Goal: Information Seeking & Learning: Learn about a topic

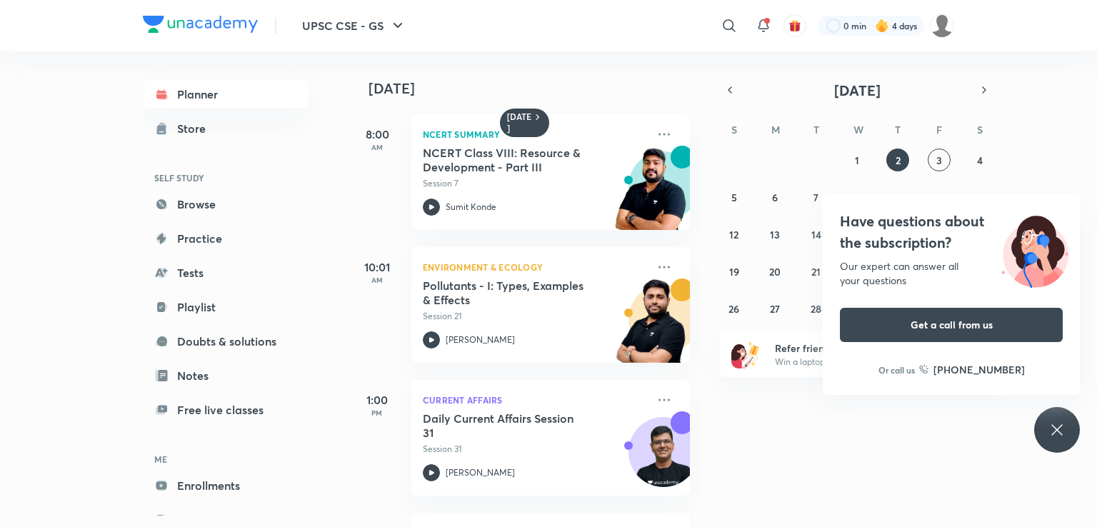
scroll to position [299, 0]
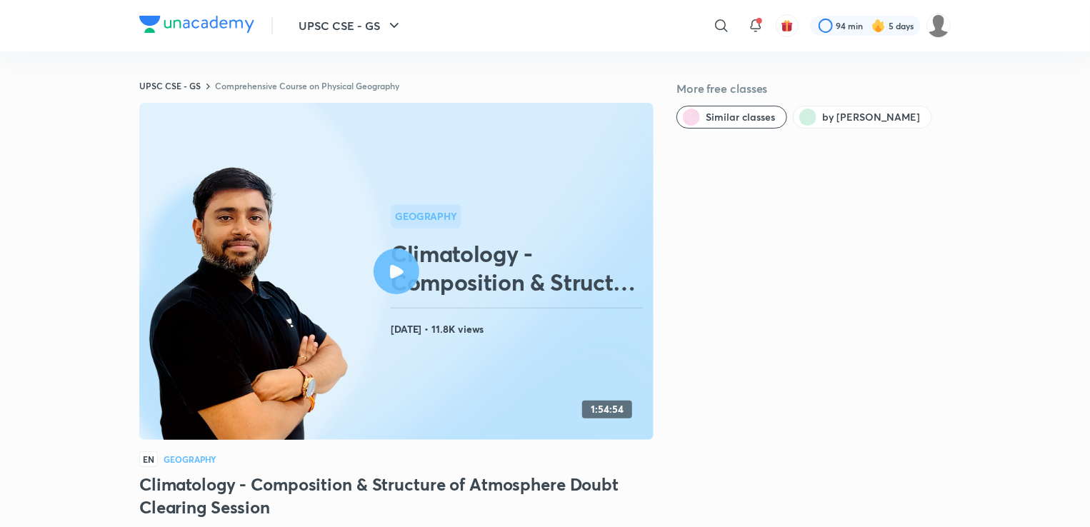
scroll to position [351, 0]
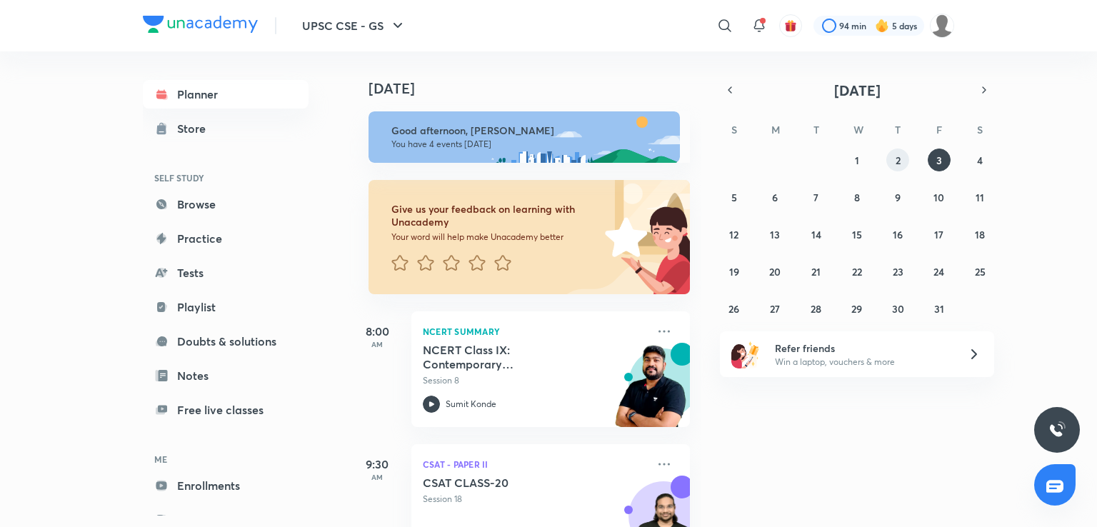
click at [893, 164] on button "2" at bounding box center [897, 160] width 23 height 23
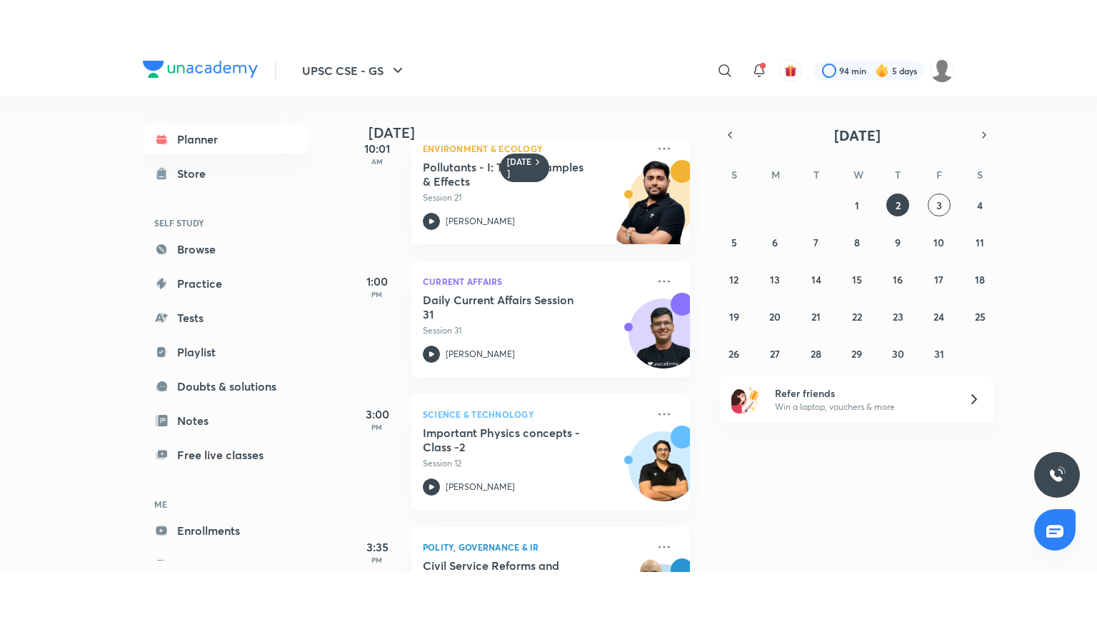
scroll to position [389, 0]
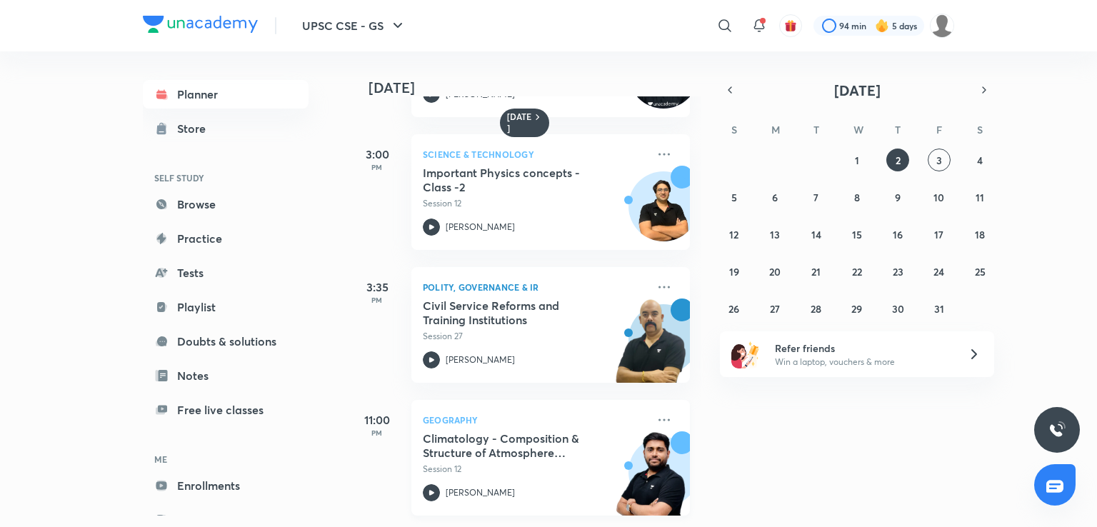
click at [477, 431] on h5 "Climatology - Composition & Structure of Atmosphere Doubt Clearing Session" at bounding box center [512, 445] width 178 height 29
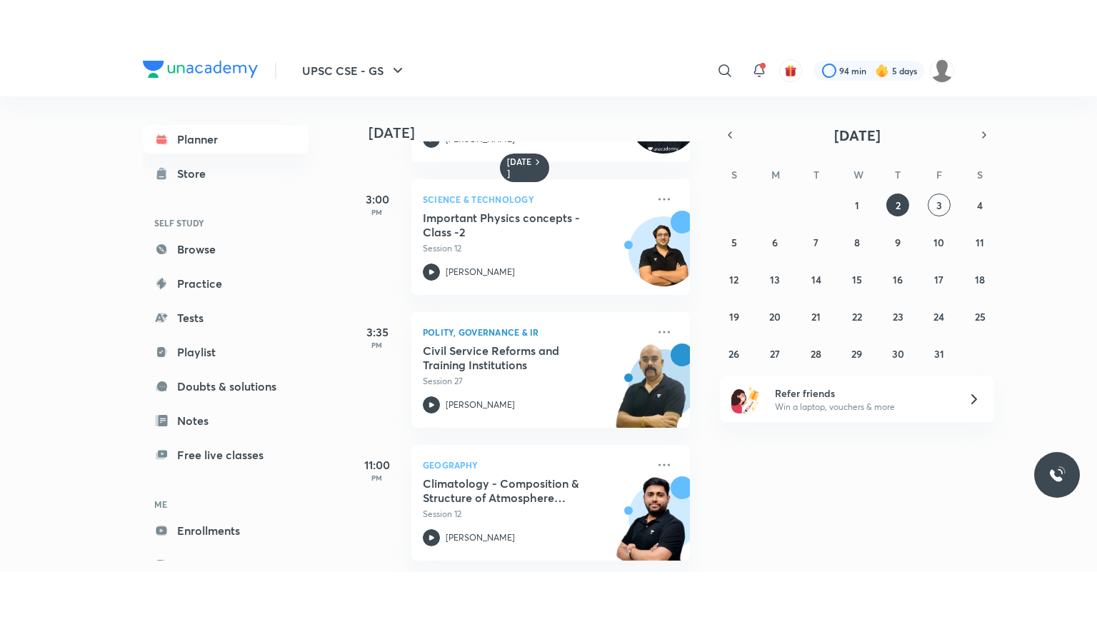
scroll to position [299, 0]
